Goal: Information Seeking & Learning: Check status

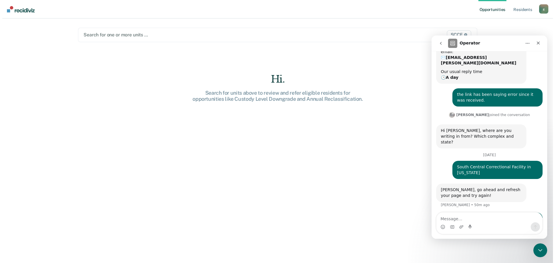
scroll to position [56, 0]
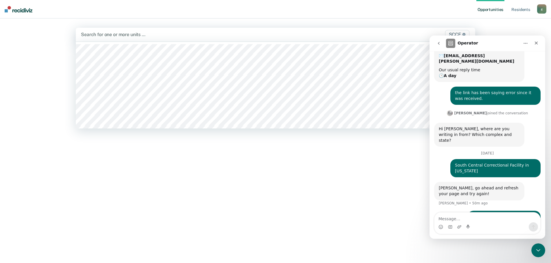
click at [131, 33] on div at bounding box center [217, 34] width 272 height 7
type input "sccf"
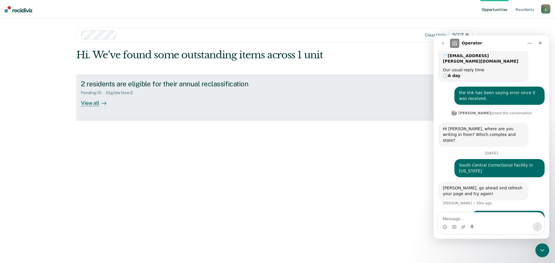
click at [100, 103] on div at bounding box center [102, 103] width 7 height 7
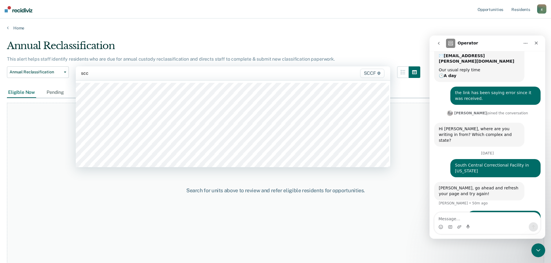
type input "sccf"
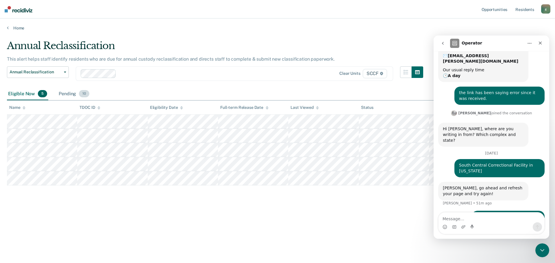
click at [69, 94] on div "Pending 10" at bounding box center [74, 94] width 33 height 13
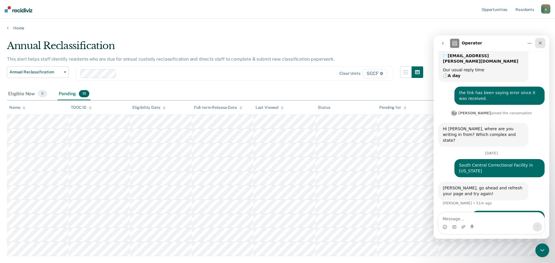
click at [541, 43] on icon "Close" at bounding box center [540, 43] width 3 height 3
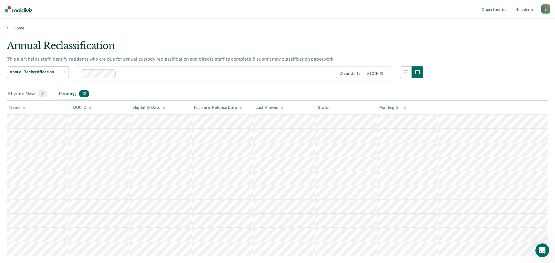
scroll to position [56, 0]
click at [23, 93] on div "Eligible Now 5" at bounding box center [27, 94] width 41 height 13
